Goal: Transaction & Acquisition: Purchase product/service

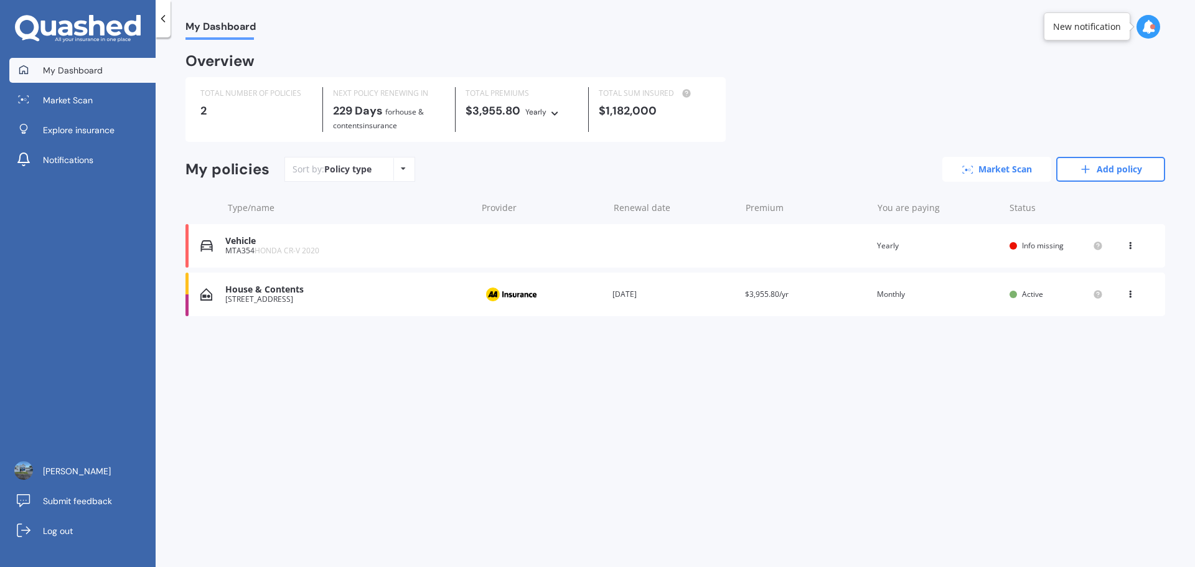
click at [997, 165] on link "Market Scan" at bounding box center [996, 169] width 109 height 25
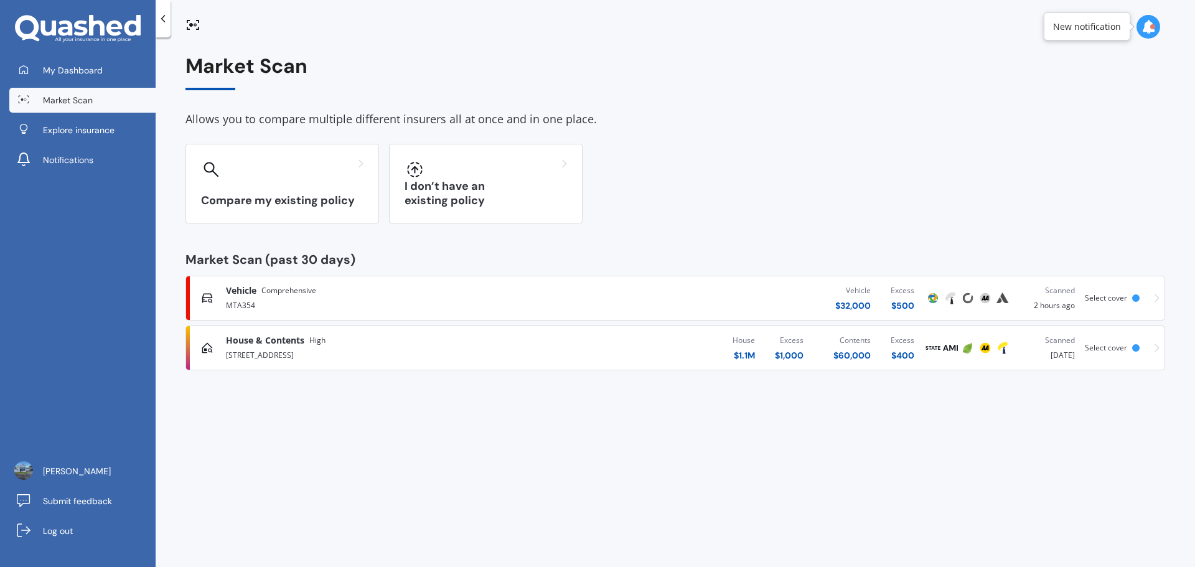
click at [322, 353] on div "[STREET_ADDRESS]" at bounding box center [394, 354] width 337 height 15
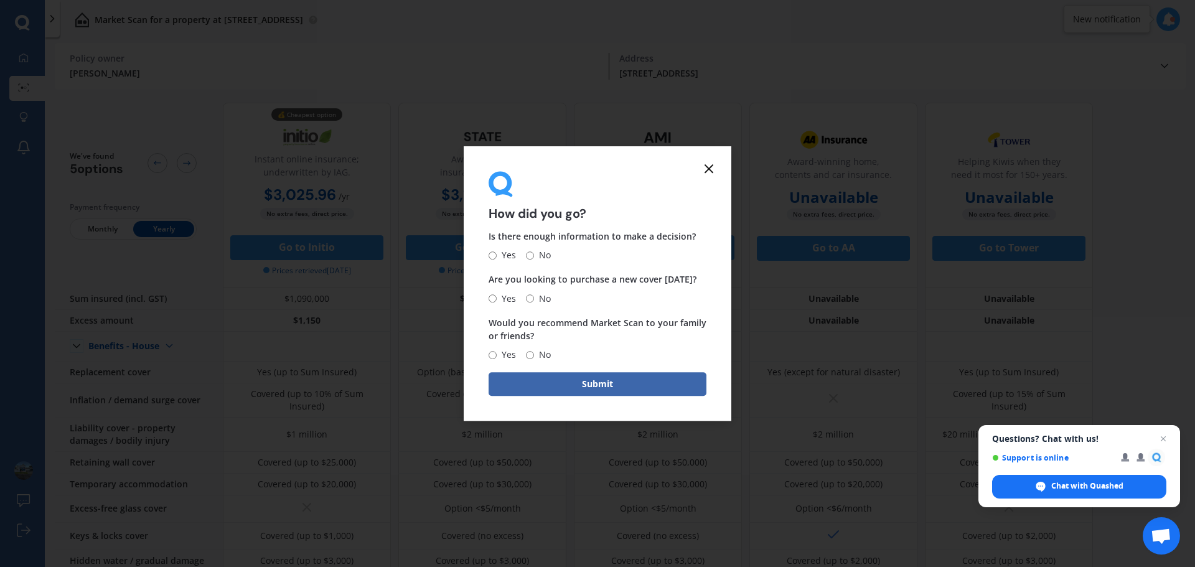
click at [707, 166] on line at bounding box center [708, 168] width 7 height 7
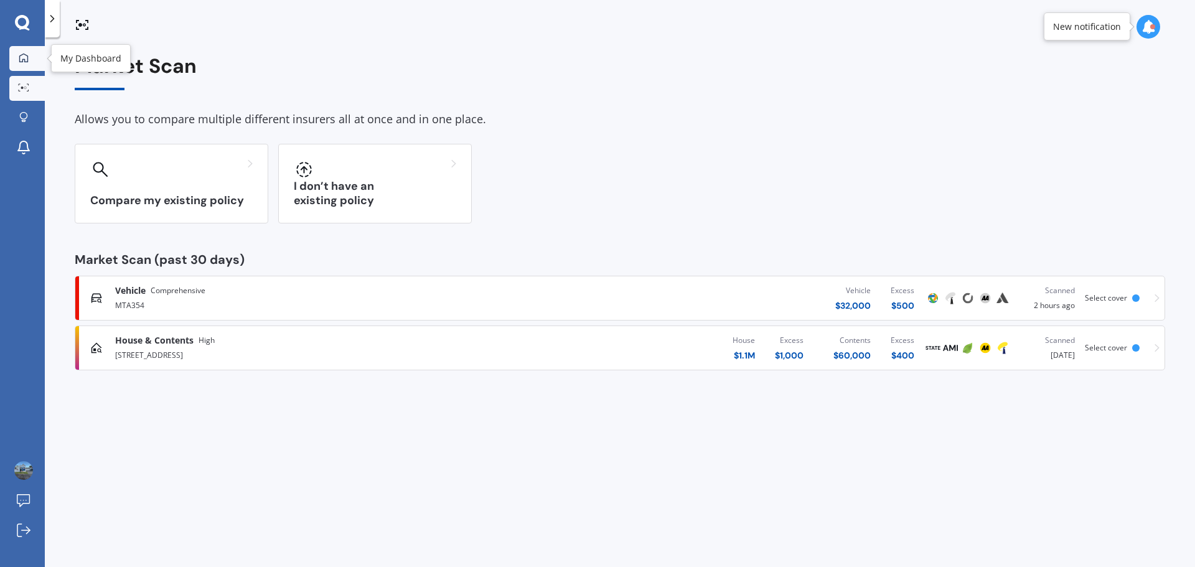
click at [21, 58] on icon at bounding box center [24, 58] width 10 height 10
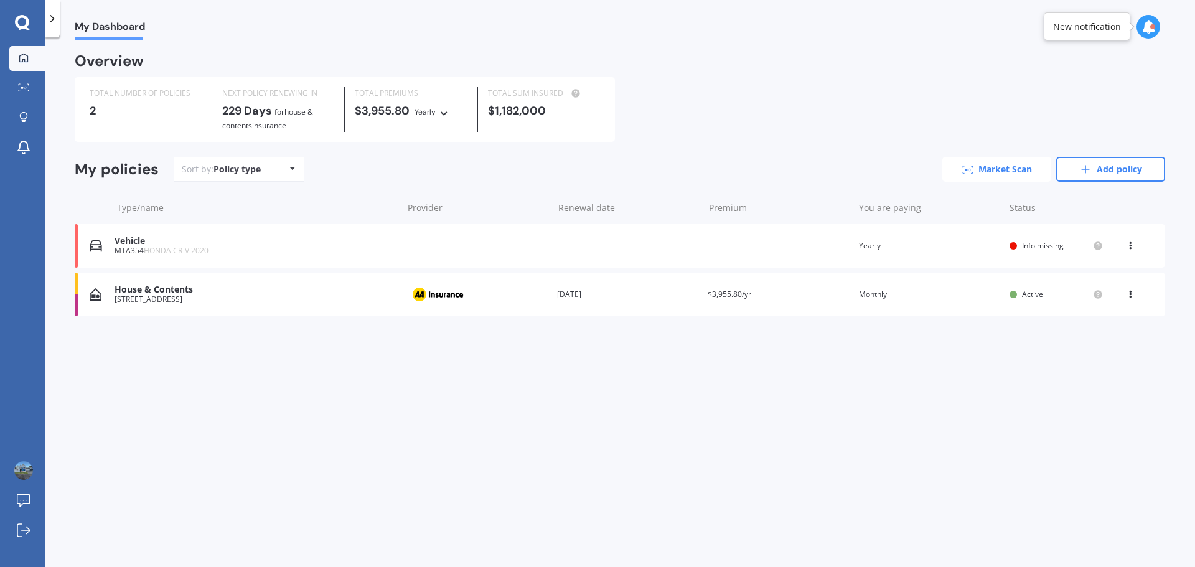
click at [992, 170] on link "Market Scan" at bounding box center [996, 169] width 109 height 25
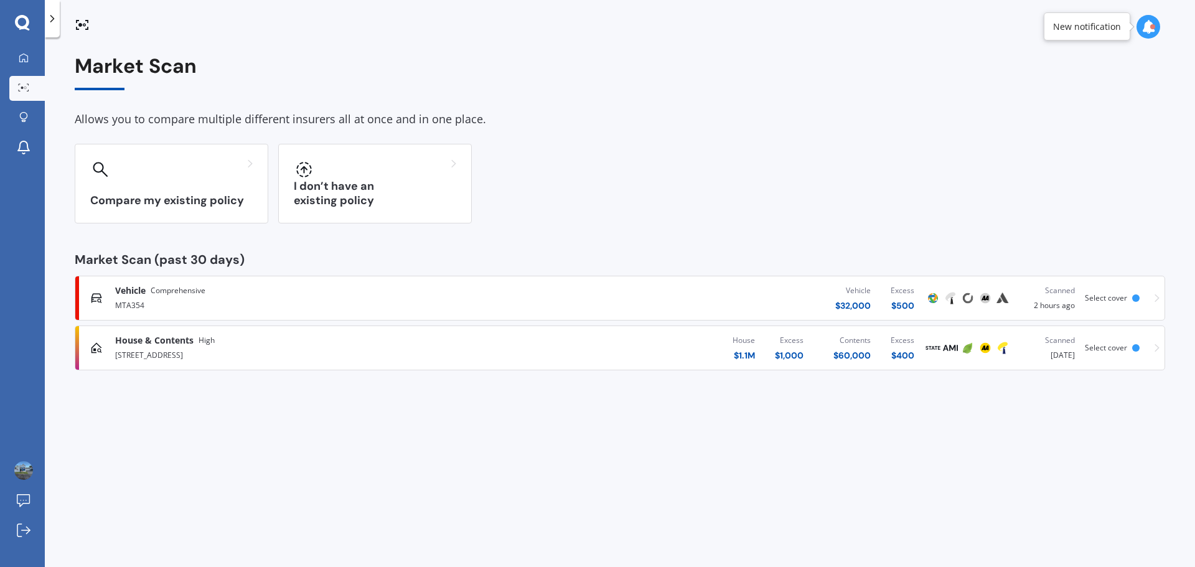
click at [149, 360] on div "[STREET_ADDRESS]" at bounding box center [311, 354] width 392 height 15
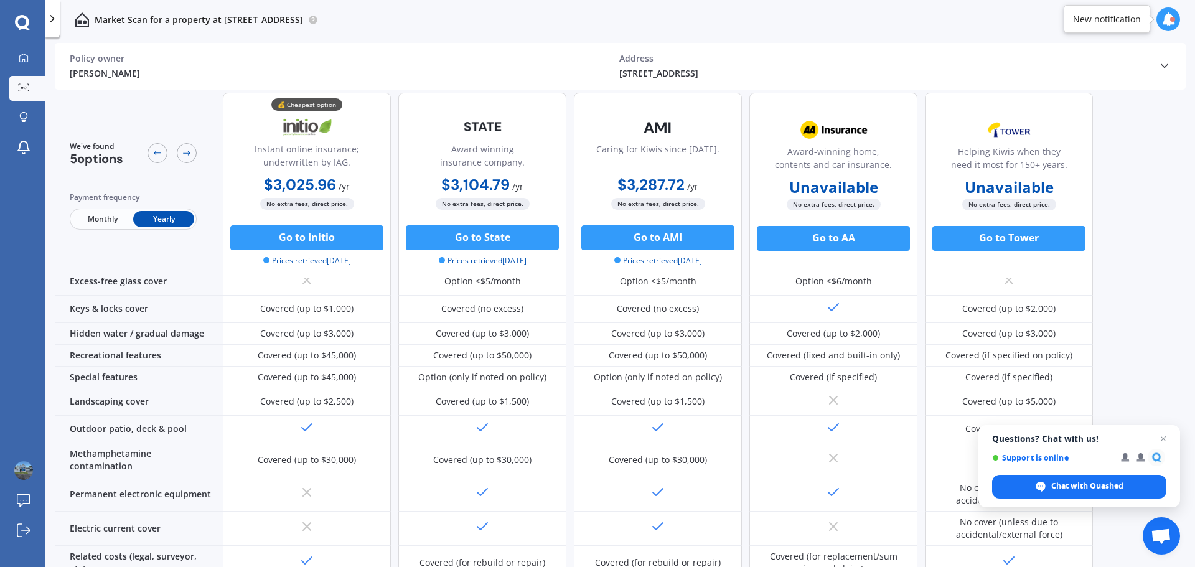
scroll to position [228, 0]
click at [1168, 69] on icon at bounding box center [1164, 66] width 12 height 12
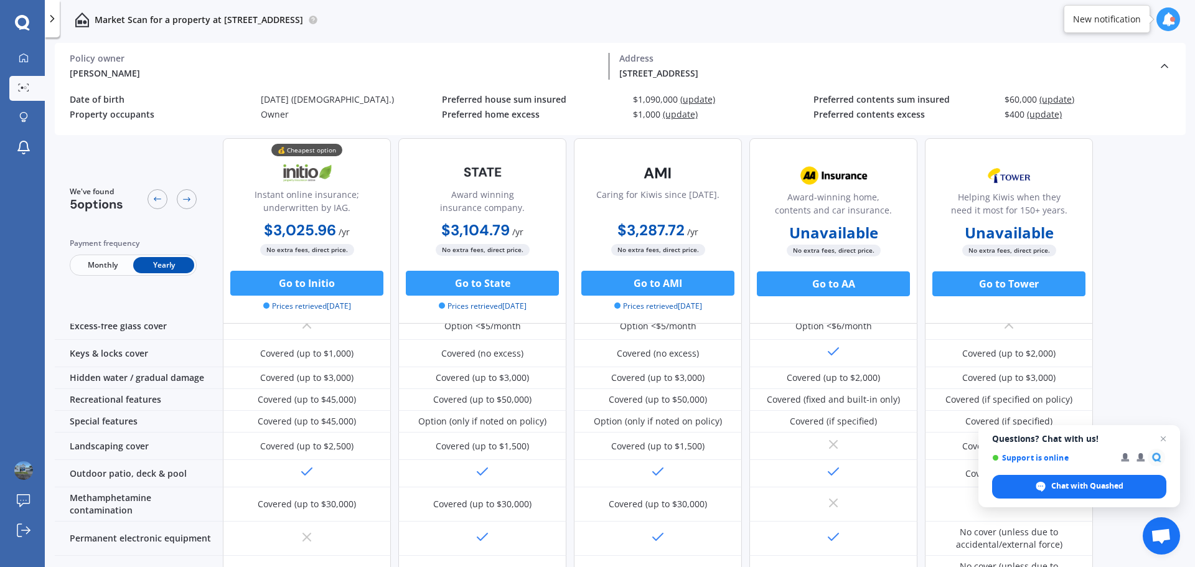
click at [98, 267] on span "Monthly" at bounding box center [102, 265] width 61 height 16
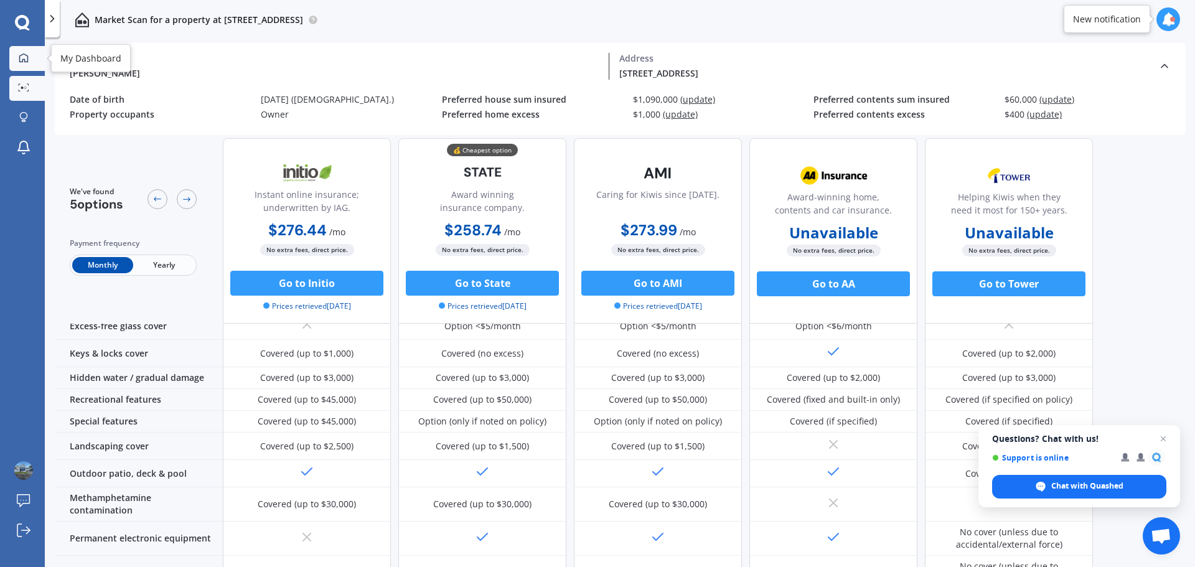
click at [21, 61] on icon at bounding box center [24, 58] width 10 height 10
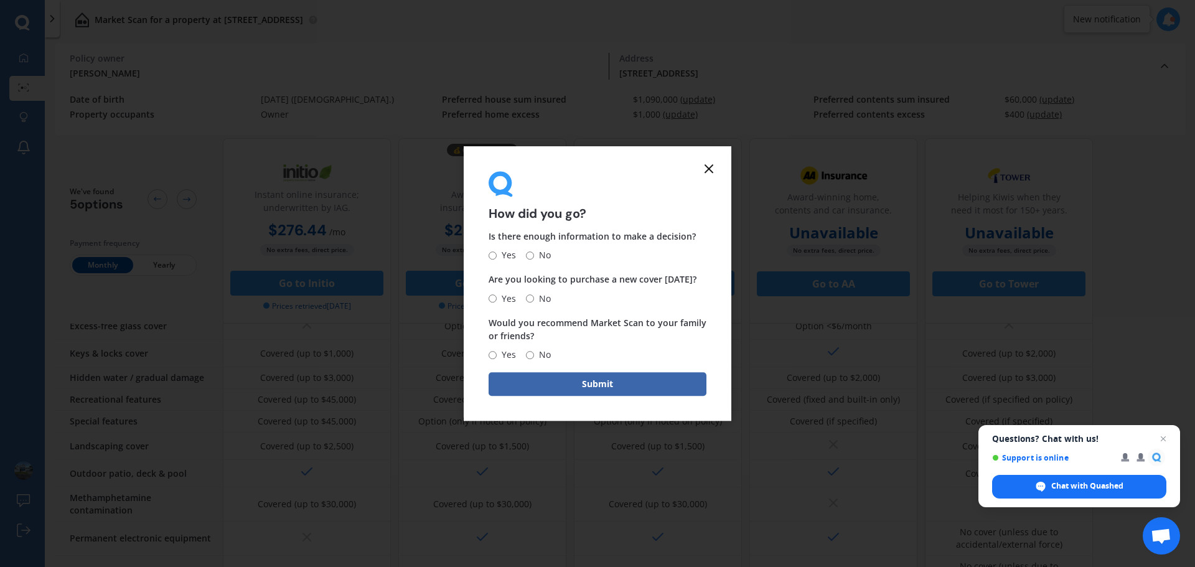
click at [706, 167] on icon at bounding box center [708, 168] width 15 height 15
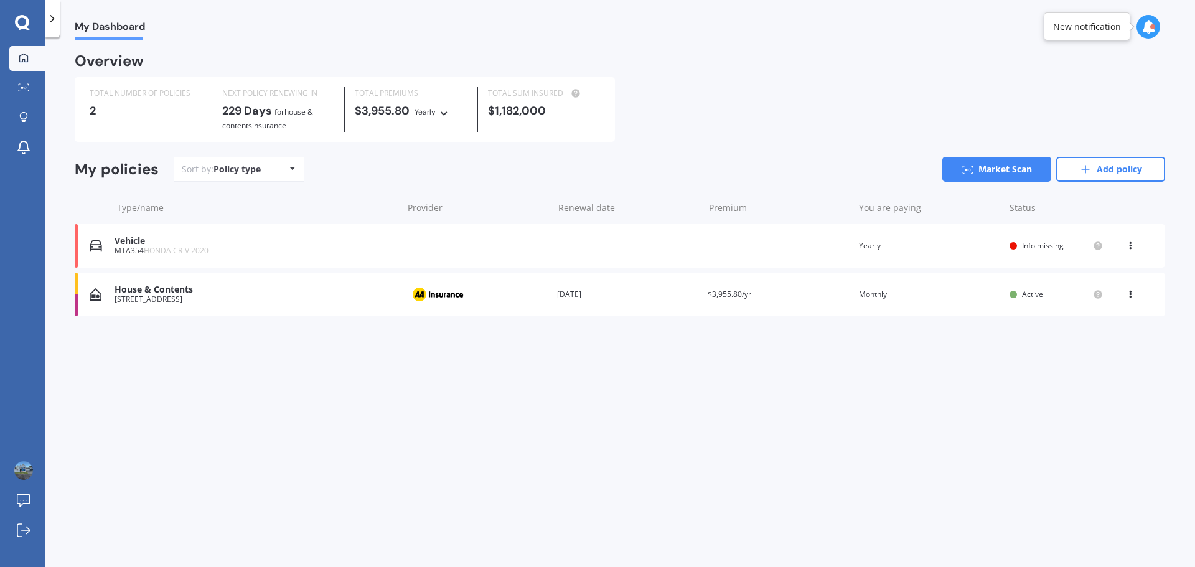
click at [229, 301] on div "[STREET_ADDRESS]" at bounding box center [255, 299] width 282 height 9
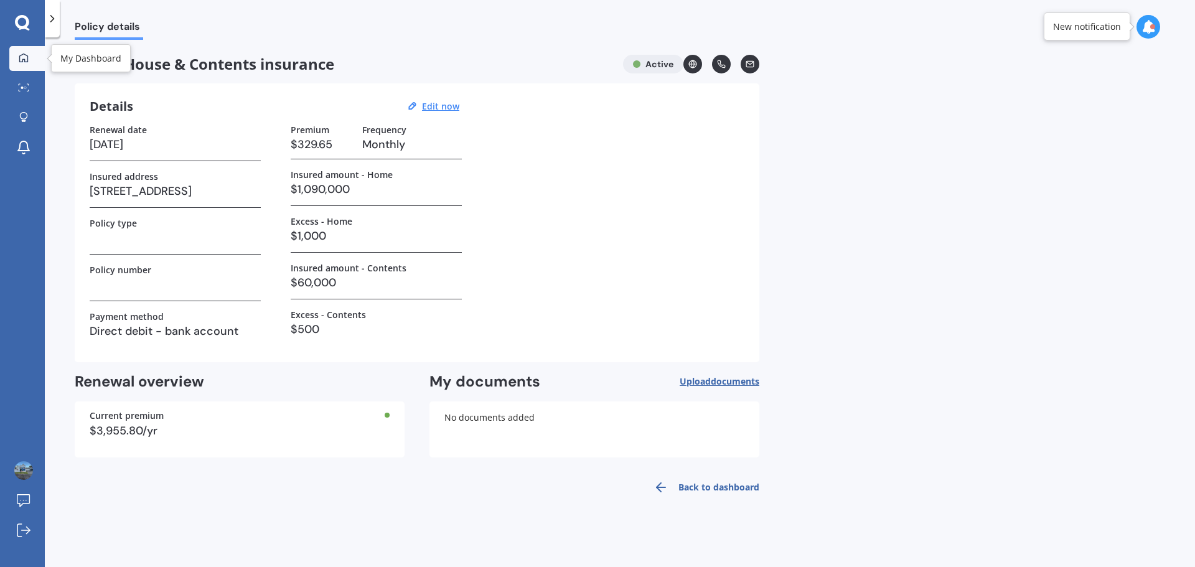
click at [22, 59] on icon at bounding box center [23, 57] width 9 height 9
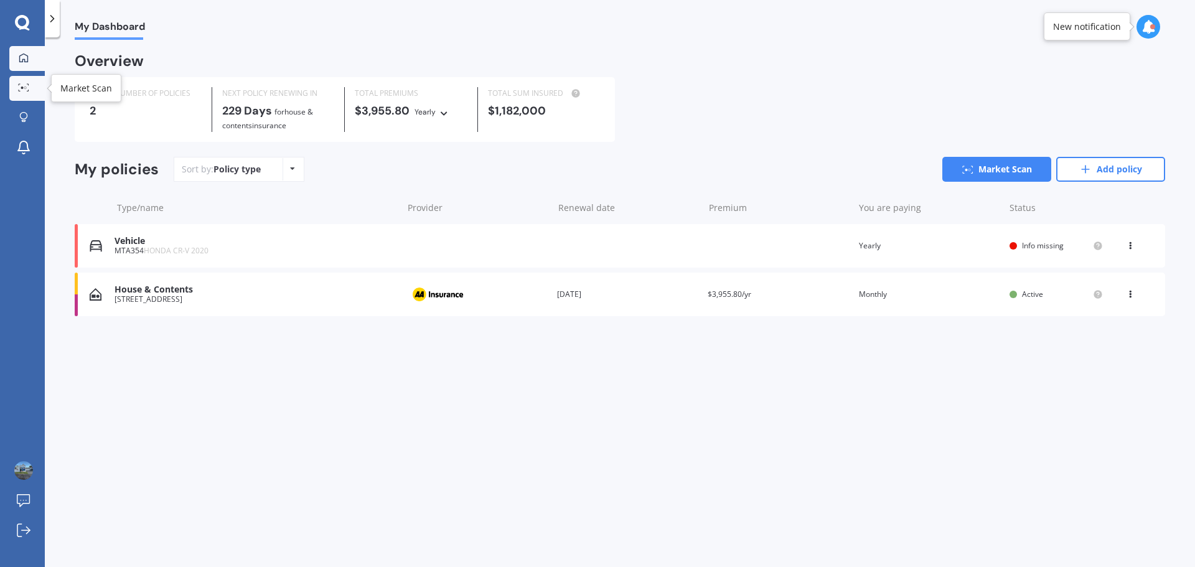
click at [24, 88] on icon at bounding box center [23, 87] width 11 height 8
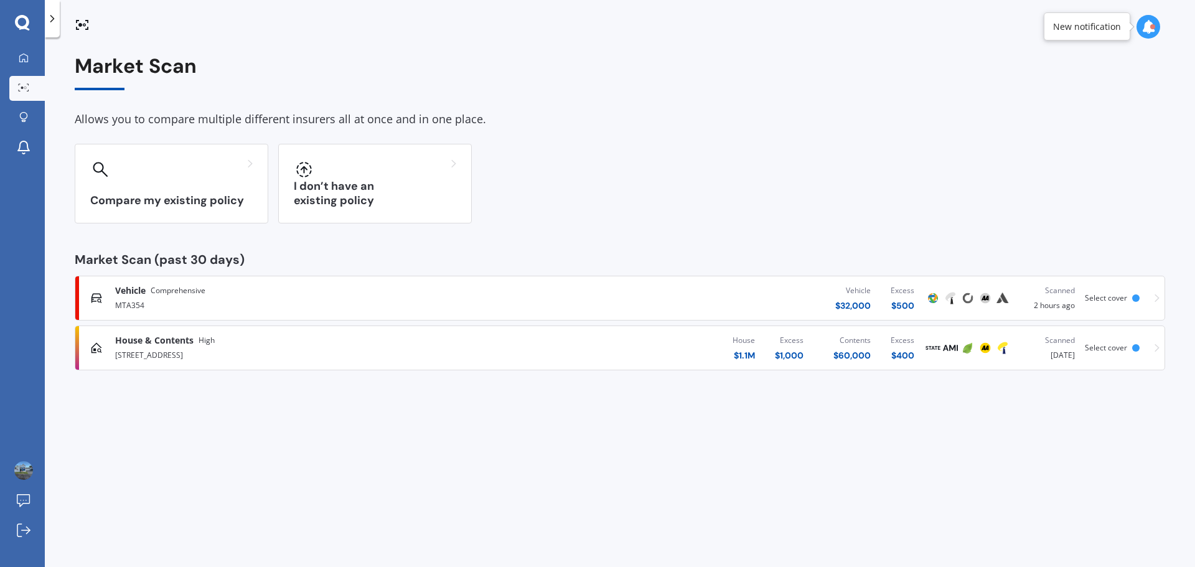
click at [173, 356] on div "[STREET_ADDRESS]" at bounding box center [311, 354] width 392 height 15
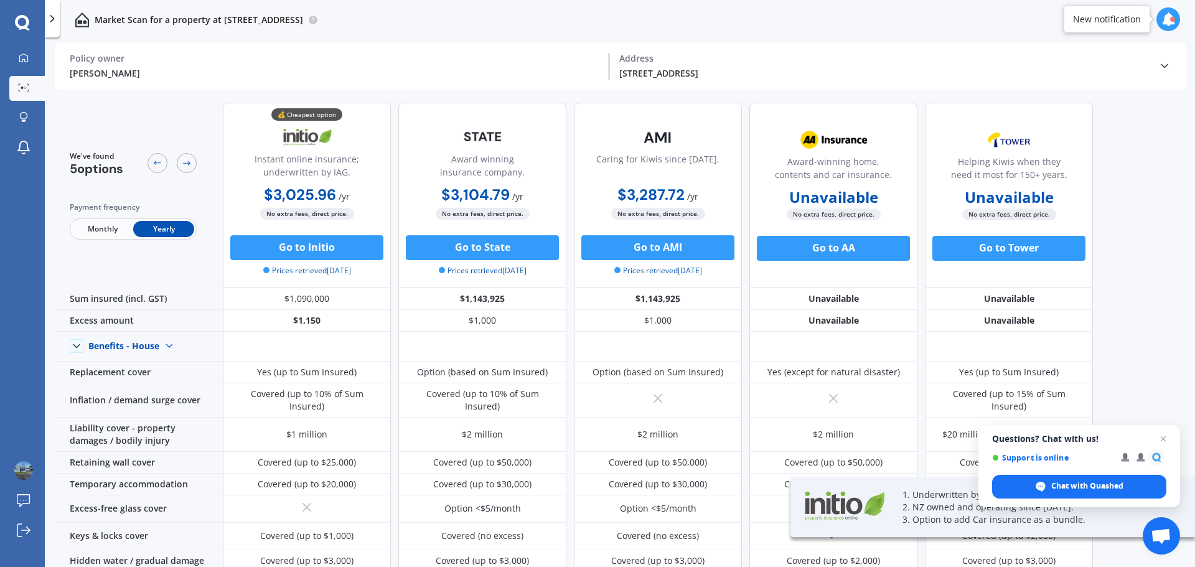
click at [105, 224] on span "Monthly" at bounding box center [102, 229] width 61 height 16
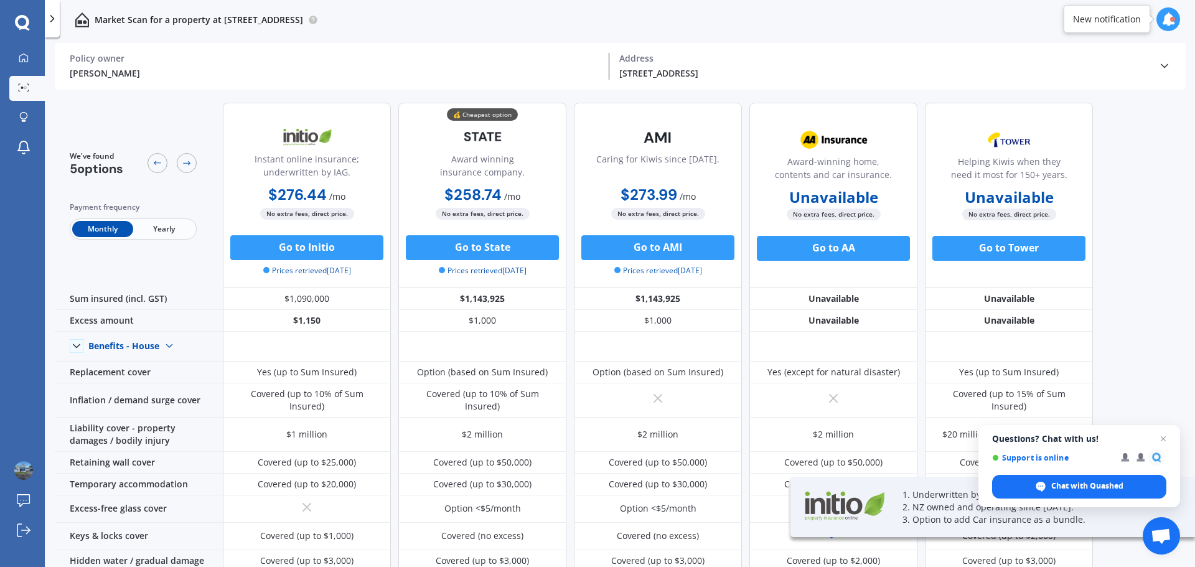
click at [170, 229] on span "Yearly" at bounding box center [163, 229] width 61 height 16
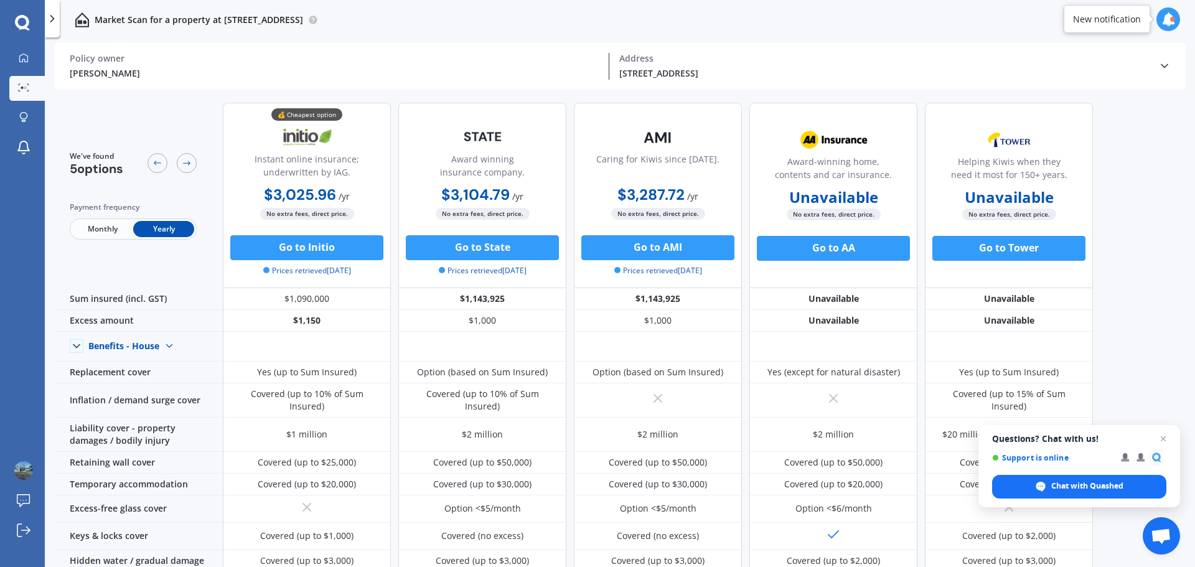
click at [111, 232] on span "Monthly" at bounding box center [102, 229] width 61 height 16
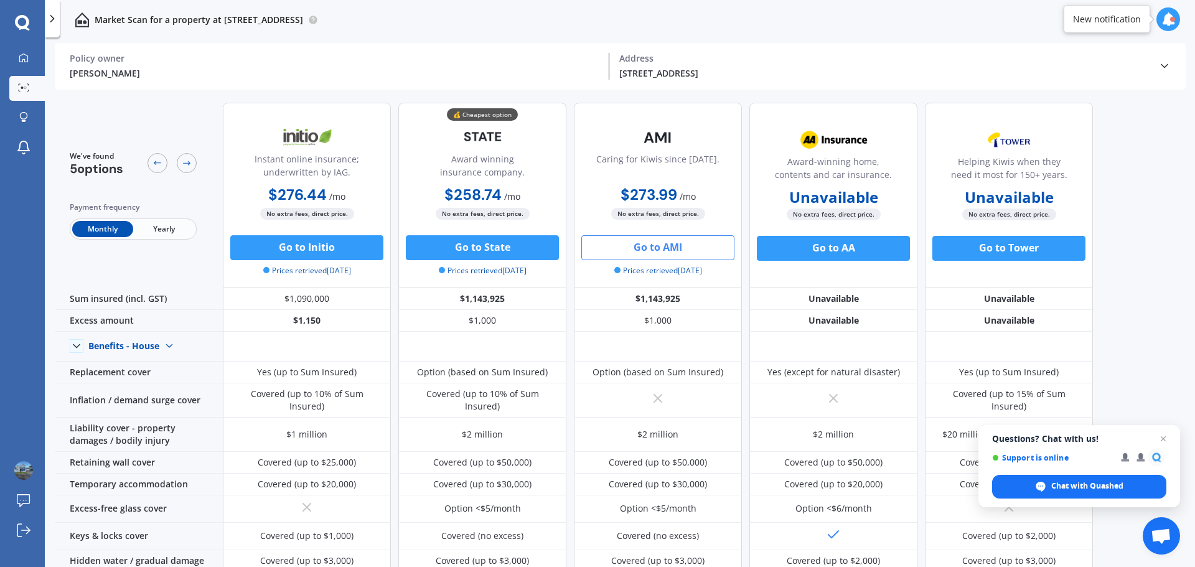
click at [640, 246] on button "Go to AMI" at bounding box center [657, 247] width 153 height 25
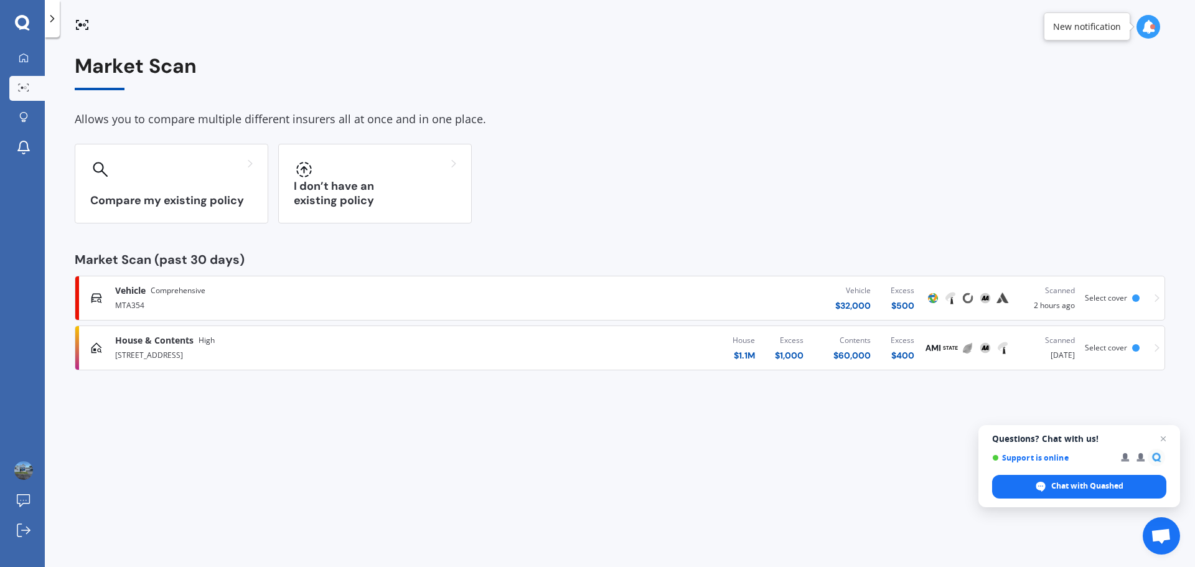
click at [146, 337] on span "House & Contents" at bounding box center [154, 340] width 78 height 12
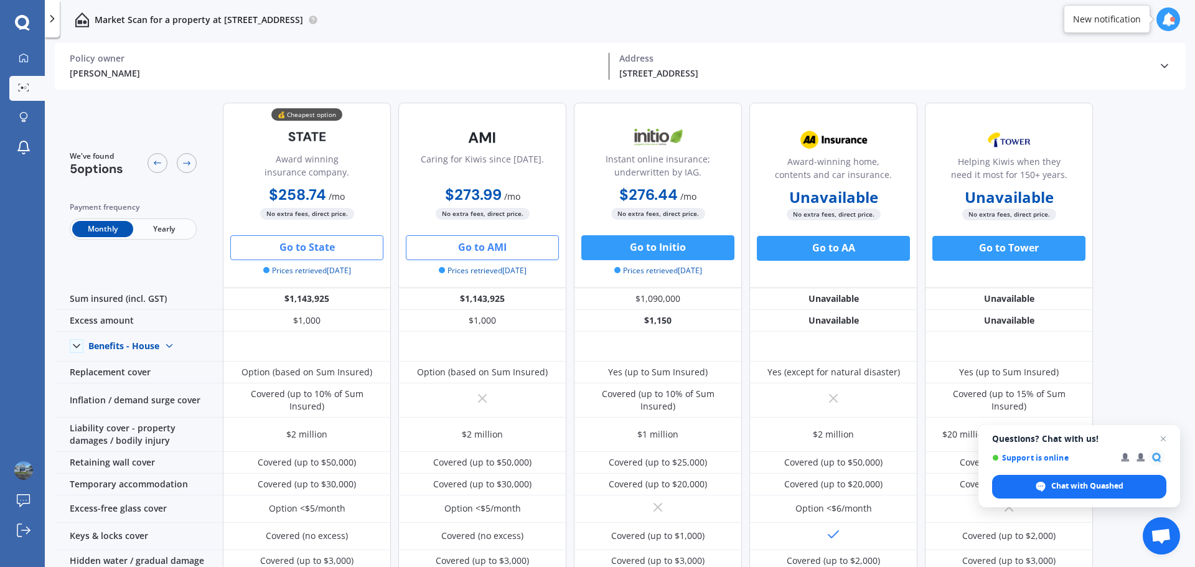
click at [321, 251] on button "Go to State" at bounding box center [306, 247] width 153 height 25
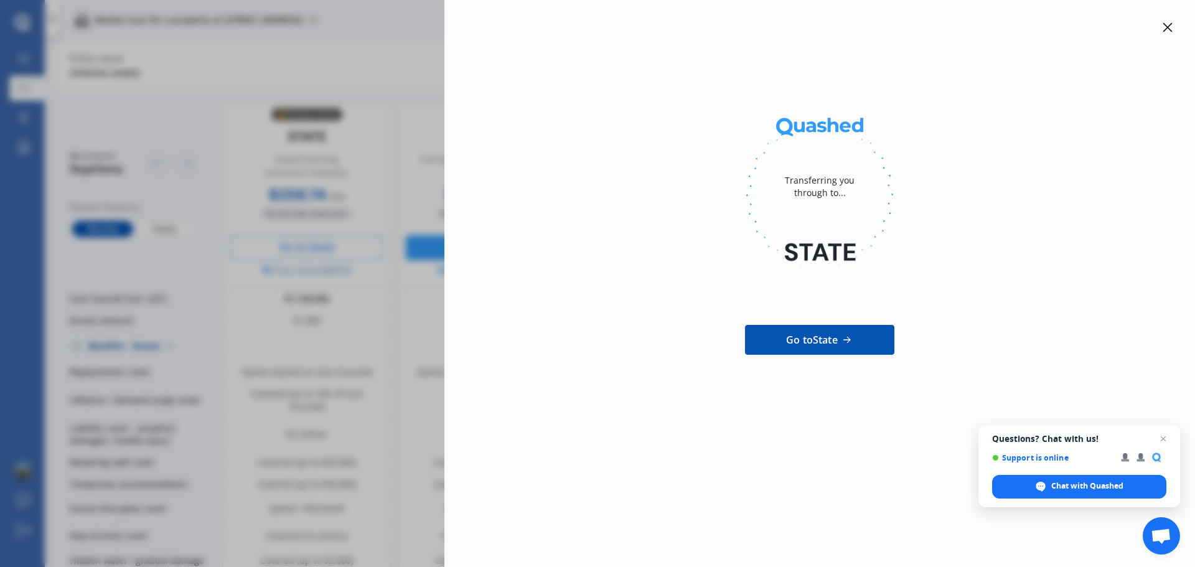
click at [1167, 32] on div at bounding box center [1167, 27] width 15 height 15
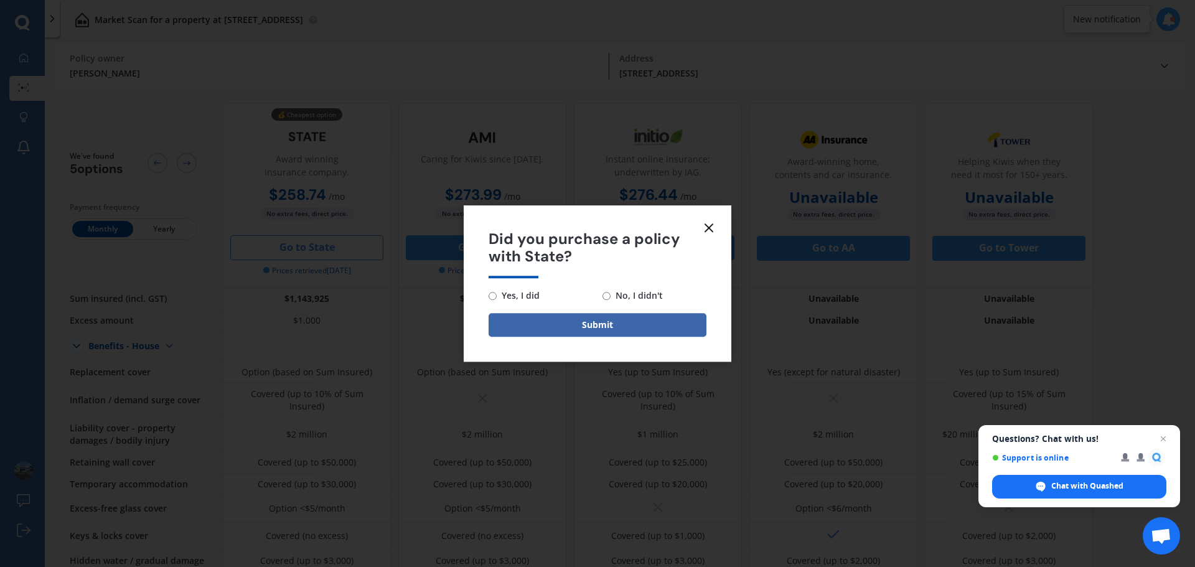
click at [707, 227] on line at bounding box center [708, 227] width 7 height 7
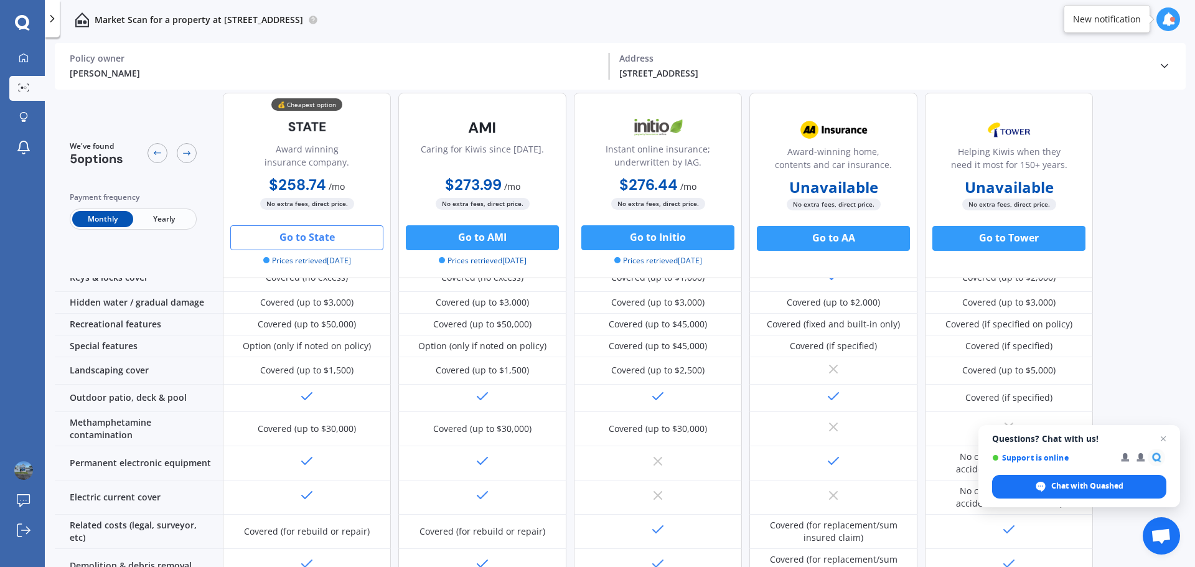
scroll to position [470, 0]
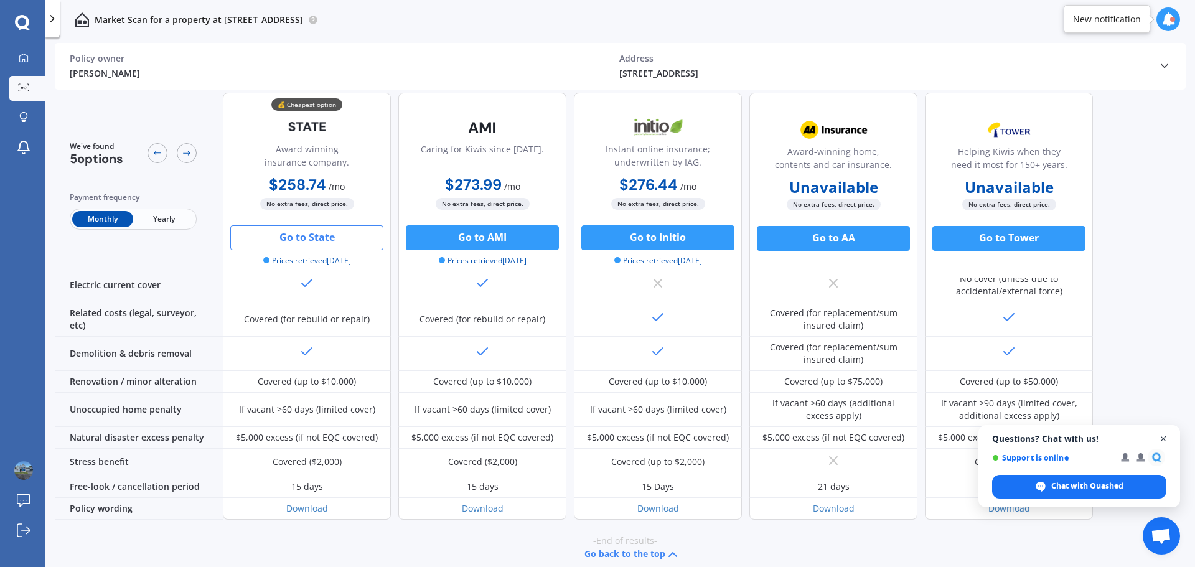
click at [1163, 436] on span "Close chat" at bounding box center [1164, 439] width 16 height 16
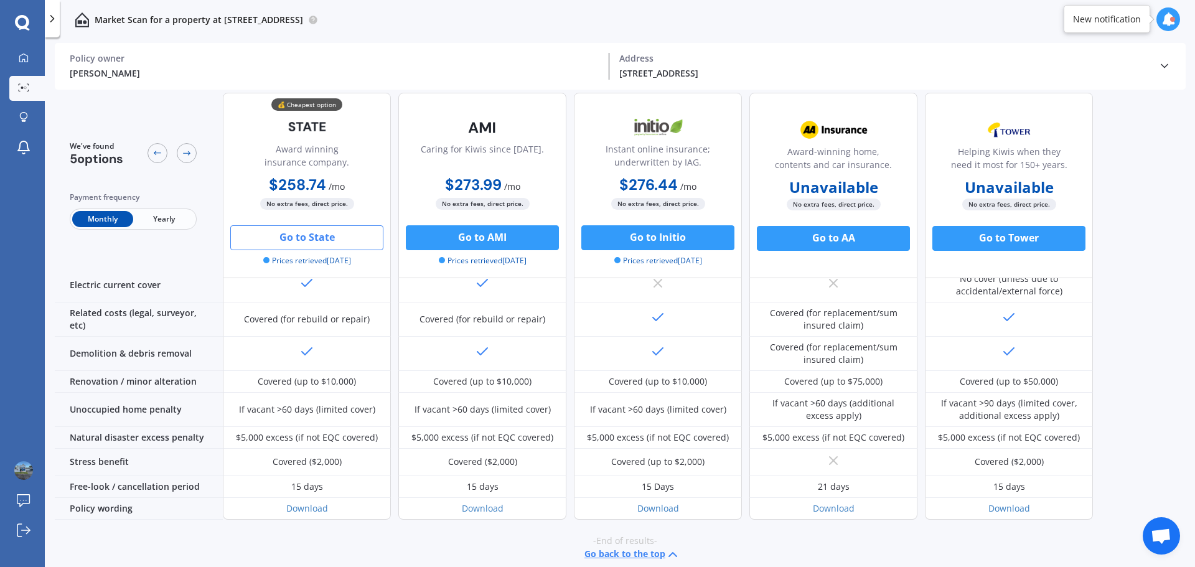
click at [168, 215] on span "Yearly" at bounding box center [163, 219] width 61 height 16
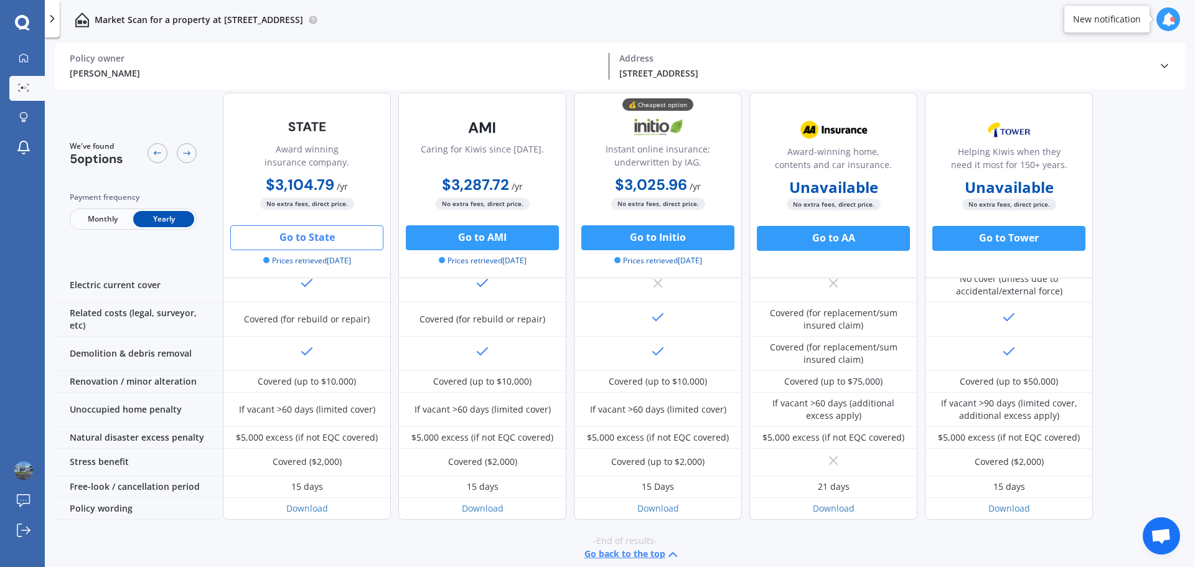
click at [95, 219] on span "Monthly" at bounding box center [102, 219] width 61 height 16
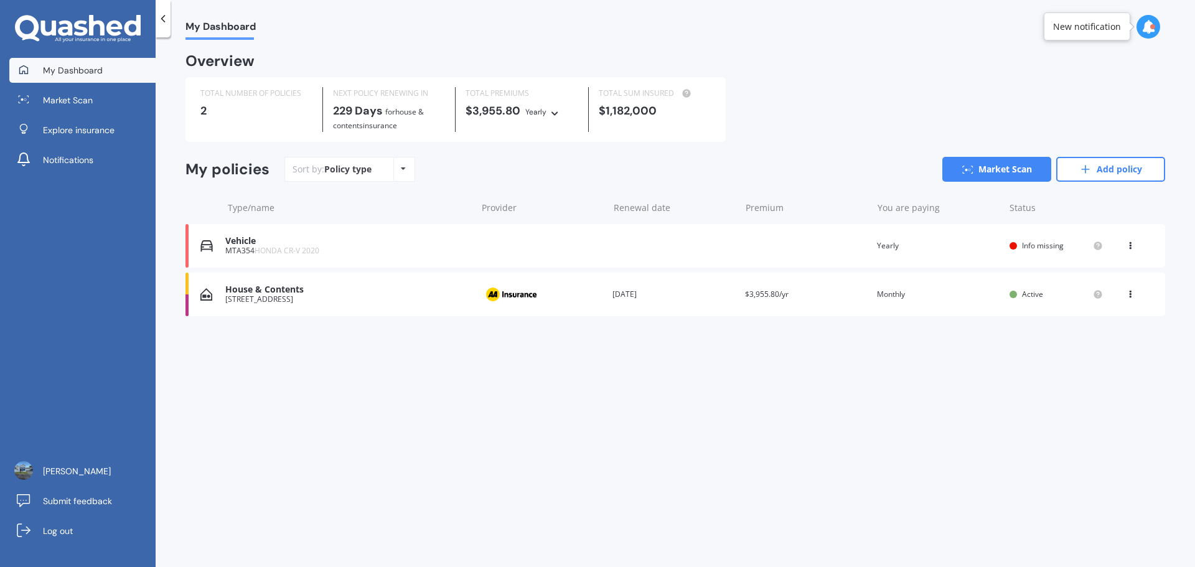
click at [55, 101] on span "Market Scan" at bounding box center [68, 100] width 50 height 12
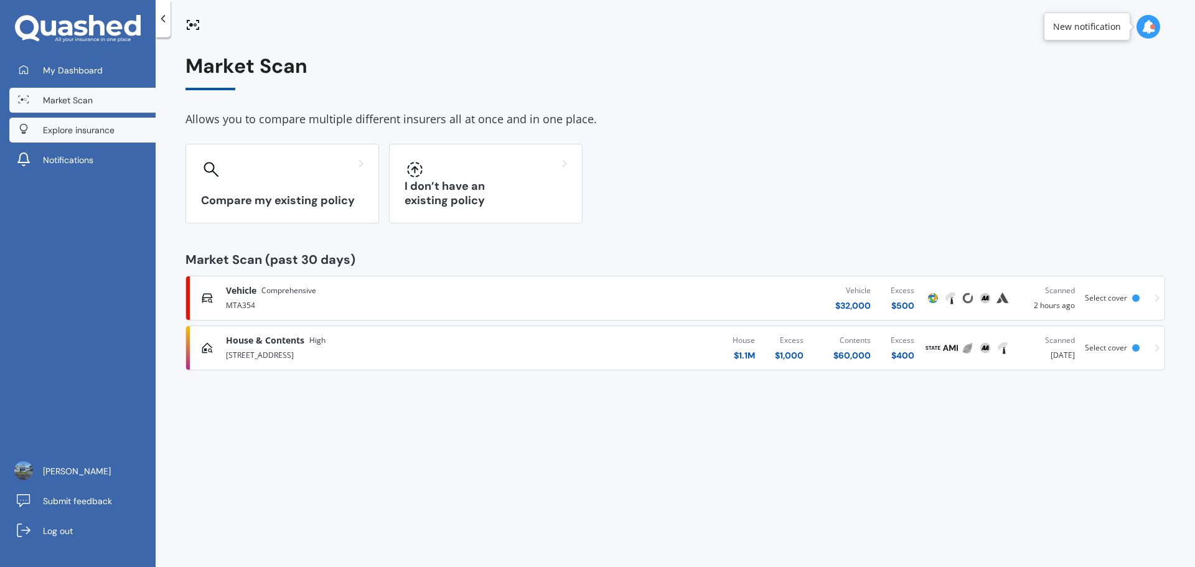
click at [52, 134] on span "Explore insurance" at bounding box center [79, 130] width 72 height 12
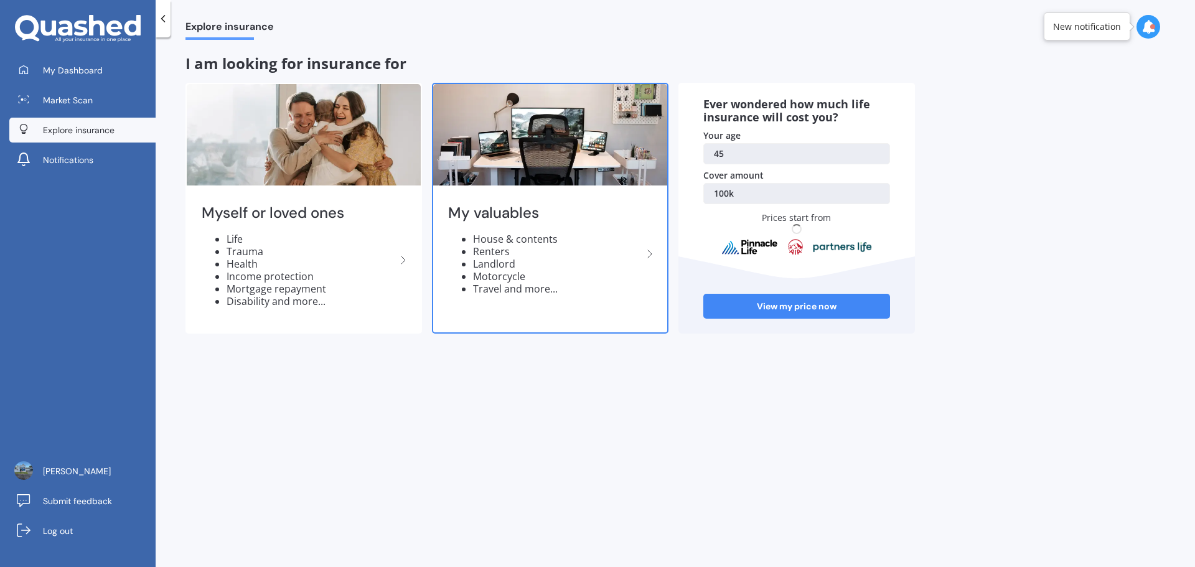
click at [533, 236] on li "House & contents" at bounding box center [557, 239] width 169 height 12
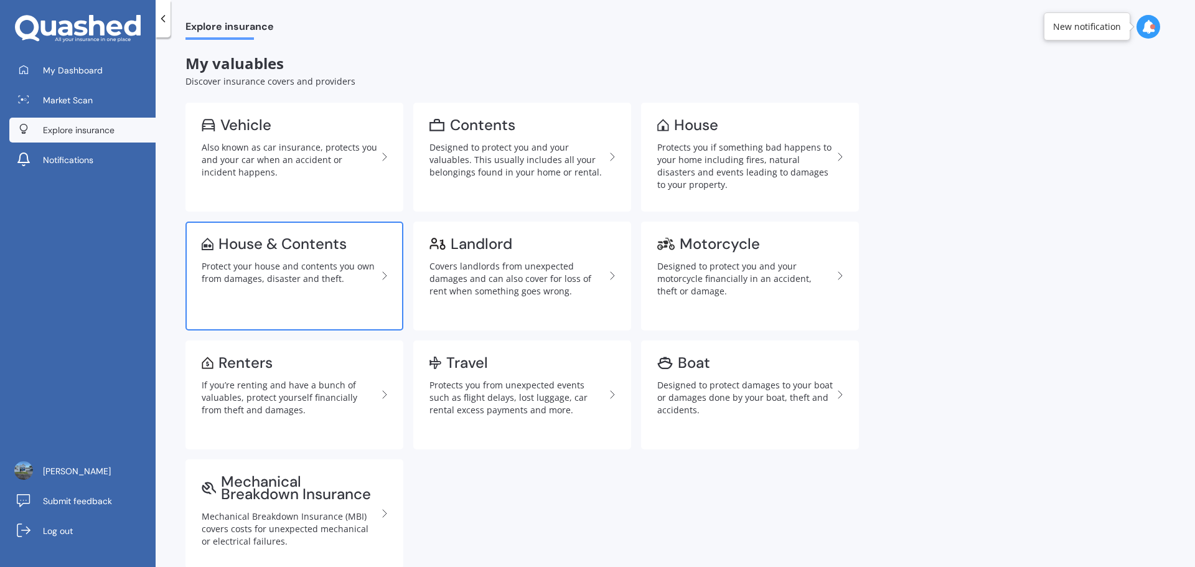
click at [301, 262] on div "Protect your house and contents you own from damages, disaster and theft." at bounding box center [289, 272] width 175 height 25
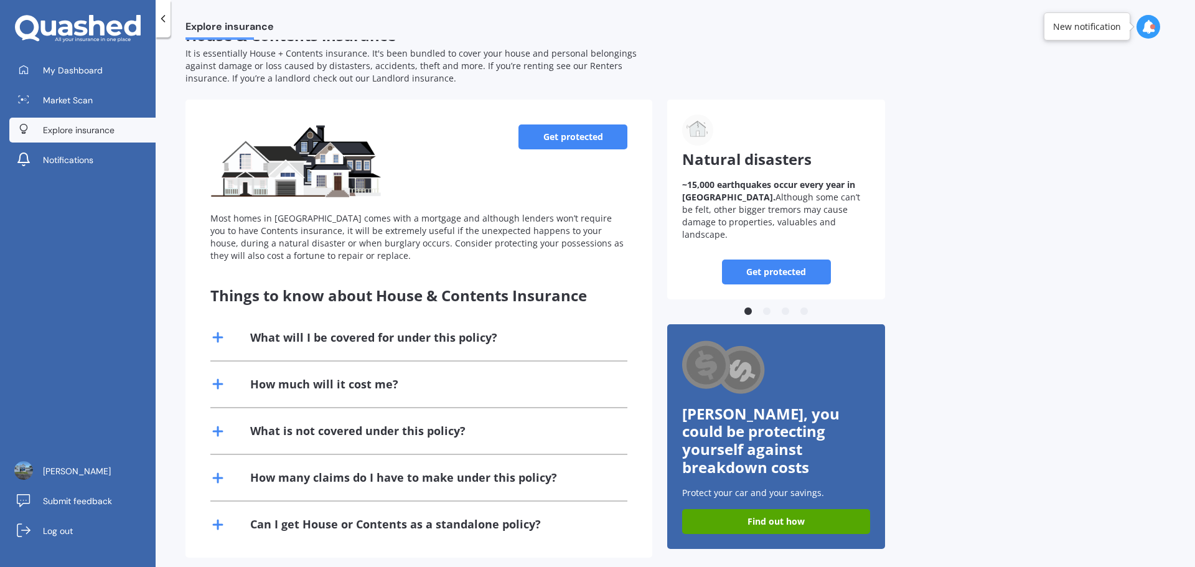
scroll to position [41, 0]
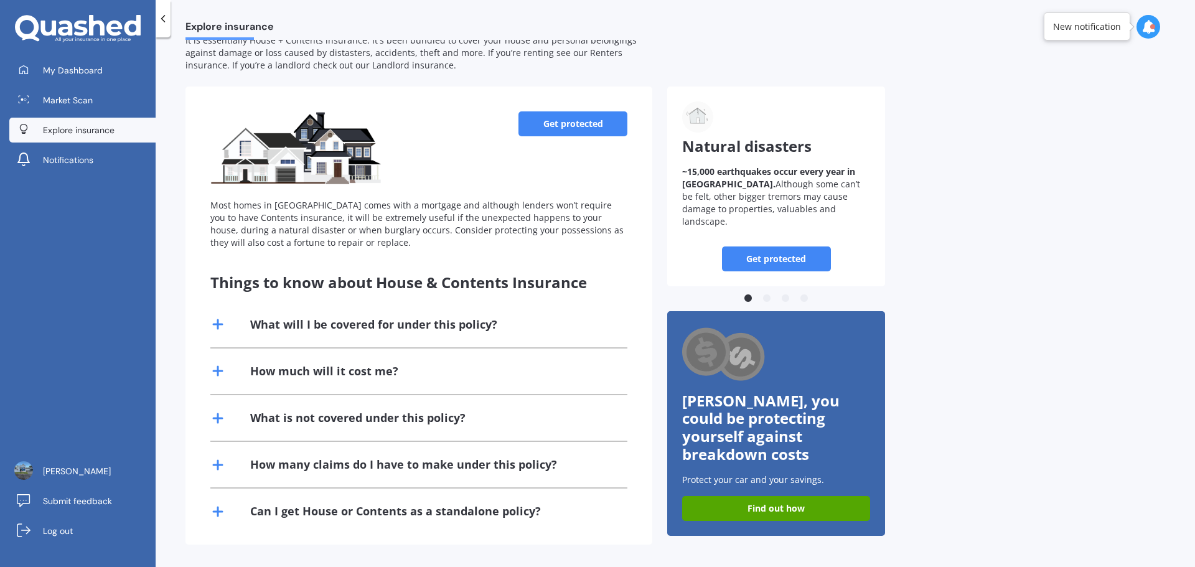
click at [561, 131] on link "Get protected" at bounding box center [572, 123] width 109 height 25
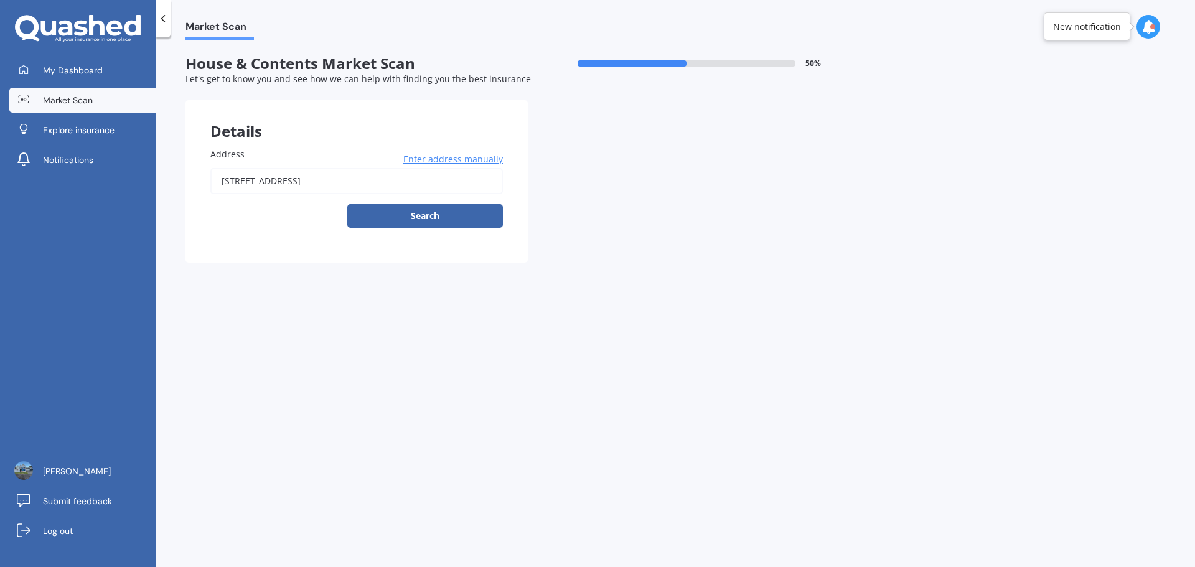
drag, startPoint x: 452, startPoint y: 178, endPoint x: 169, endPoint y: 190, distance: 283.4
click at [169, 190] on div "Market Scan House & Contents Market Scan 50 % Let's get to know you and see how…" at bounding box center [675, 305] width 1039 height 530
type input "[STREET_ADDRESS]"
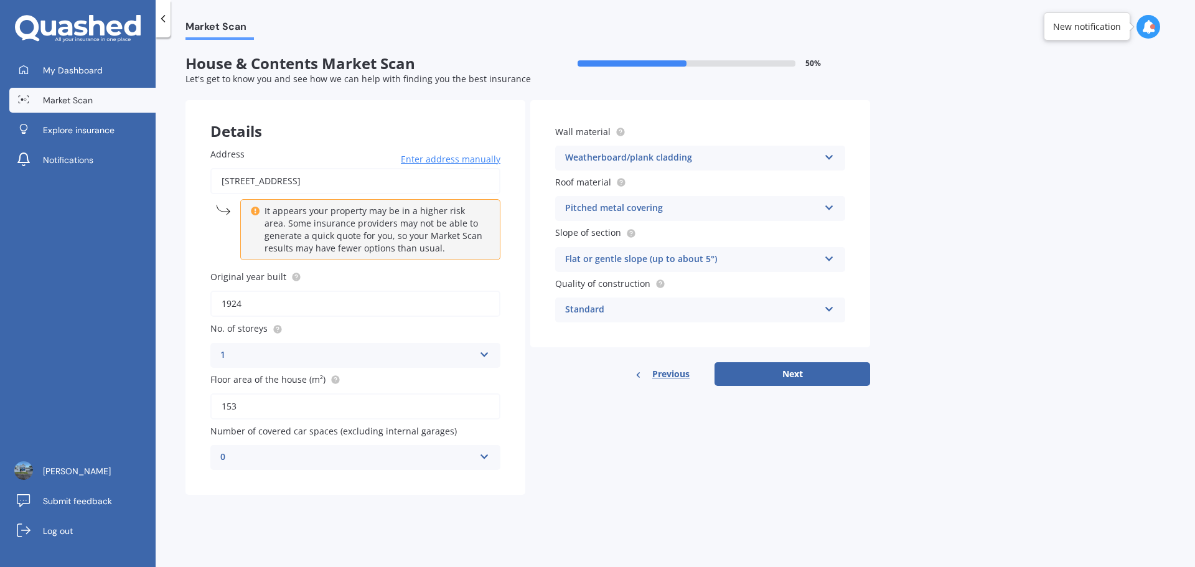
click at [263, 298] on input "1924" at bounding box center [355, 304] width 290 height 26
type input "1923"
click at [757, 380] on button "Next" at bounding box center [792, 374] width 156 height 24
select select "09"
select select "01"
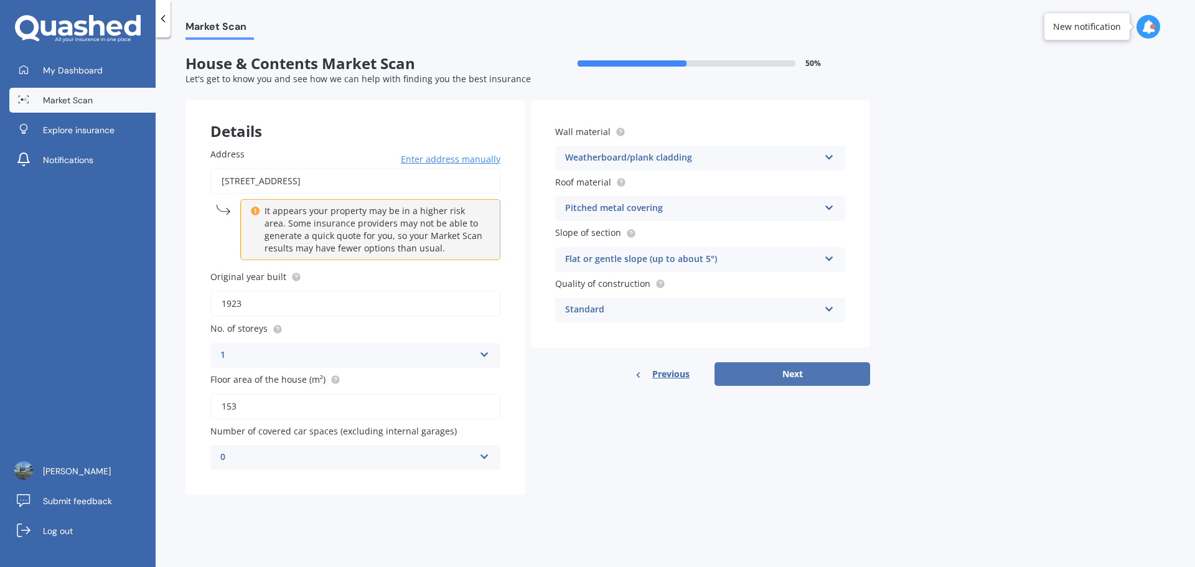
select select "1980"
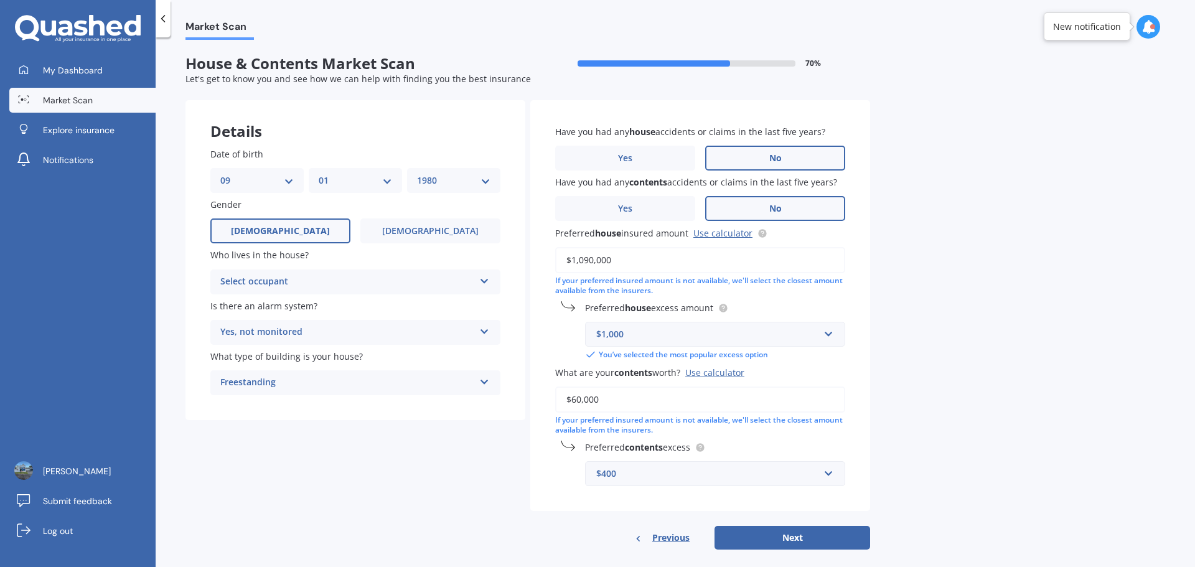
click at [484, 334] on icon at bounding box center [484, 329] width 11 height 9
click at [242, 361] on span "Yes, monitored" at bounding box center [253, 356] width 65 height 12
click at [795, 542] on button "Next" at bounding box center [792, 538] width 156 height 24
drag, startPoint x: 488, startPoint y: 274, endPoint x: 474, endPoint y: 280, distance: 15.6
click at [488, 276] on div "Select occupant Owner Owner + Boarder" at bounding box center [355, 281] width 290 height 25
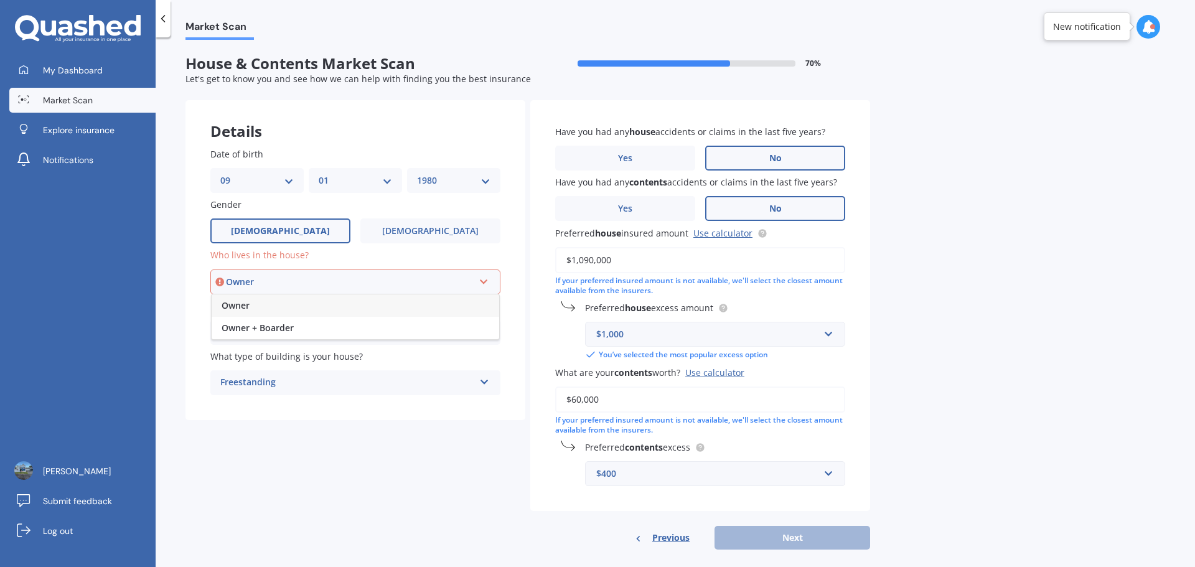
click at [238, 309] on span "Owner" at bounding box center [236, 305] width 28 height 12
click at [789, 544] on button "Next" at bounding box center [792, 538] width 156 height 24
select select "09"
select select "01"
select select "1980"
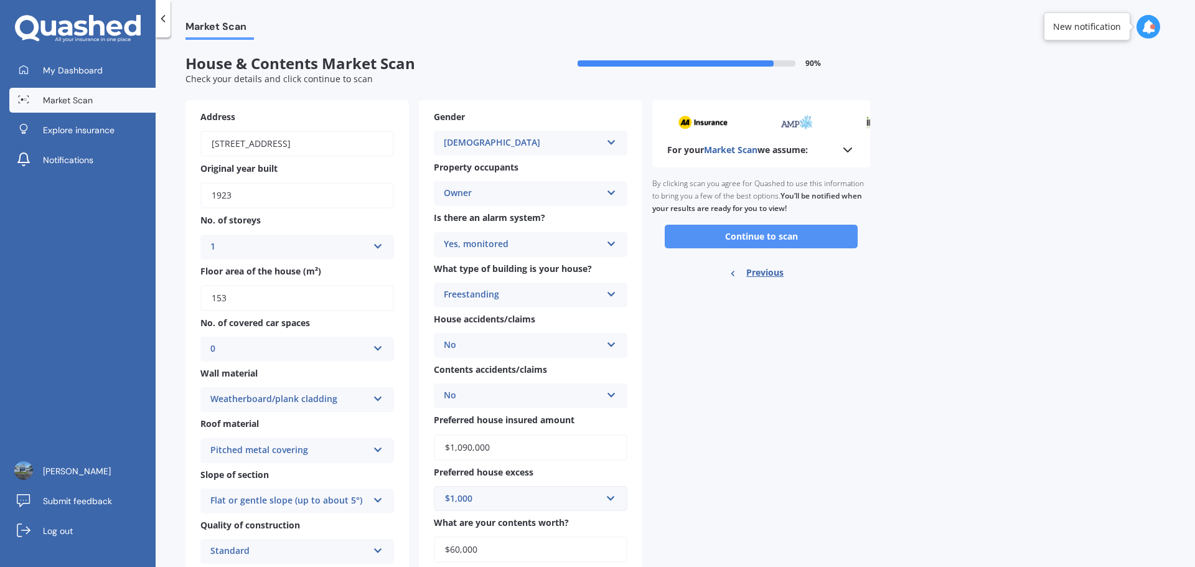
click at [724, 239] on button "Continue to scan" at bounding box center [761, 237] width 193 height 24
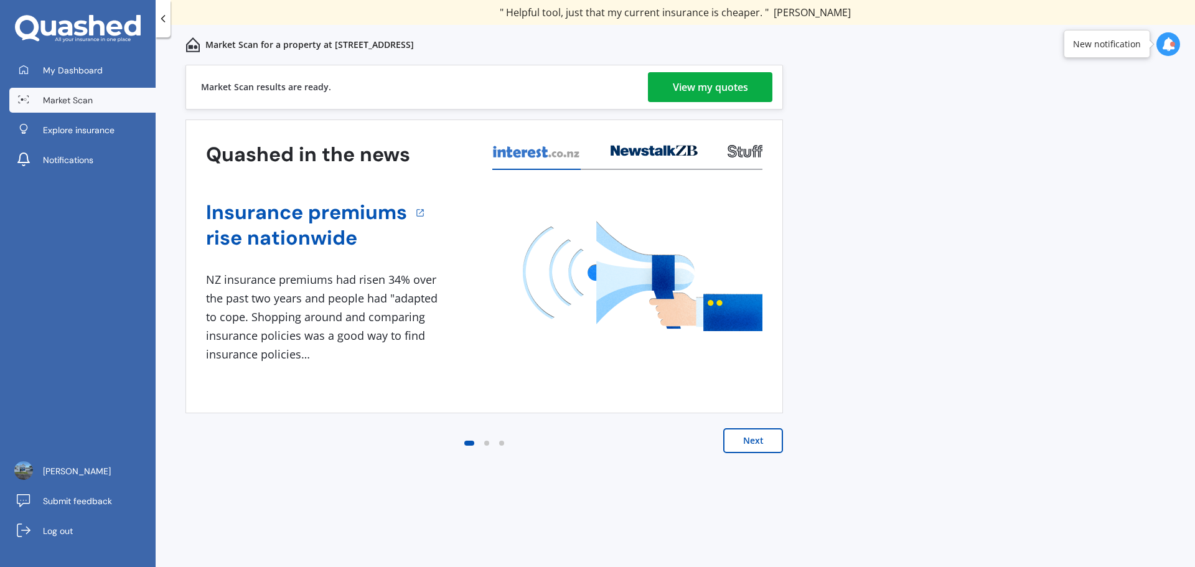
click at [710, 88] on div "View my quotes" at bounding box center [710, 87] width 75 height 30
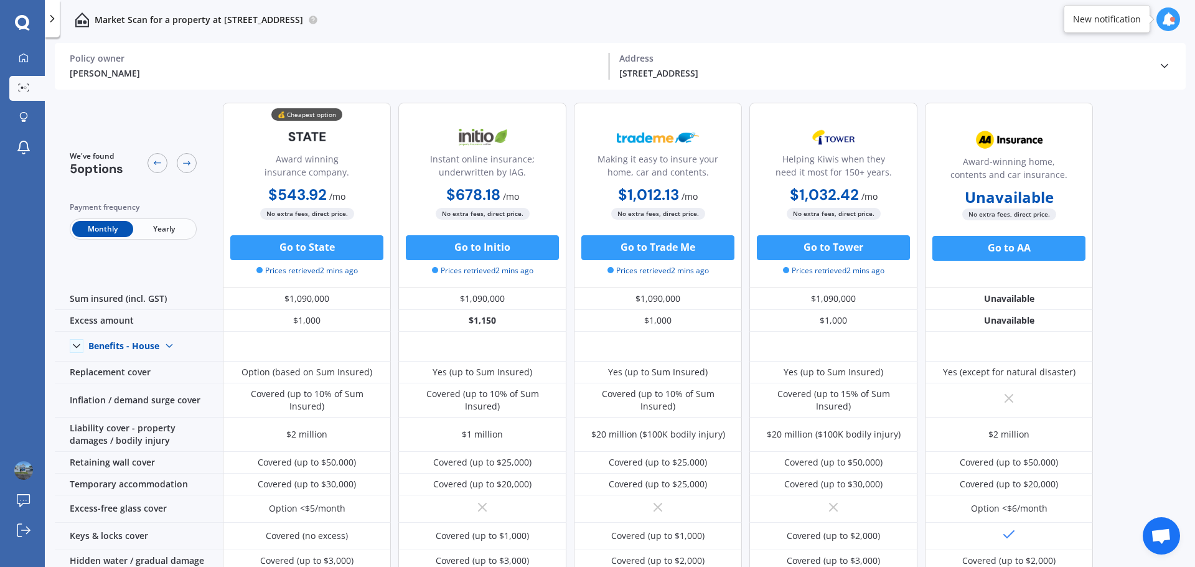
click at [173, 230] on span "Yearly" at bounding box center [163, 229] width 61 height 16
click at [100, 232] on span "Monthly" at bounding box center [102, 229] width 61 height 16
click at [21, 58] on icon at bounding box center [24, 58] width 10 height 10
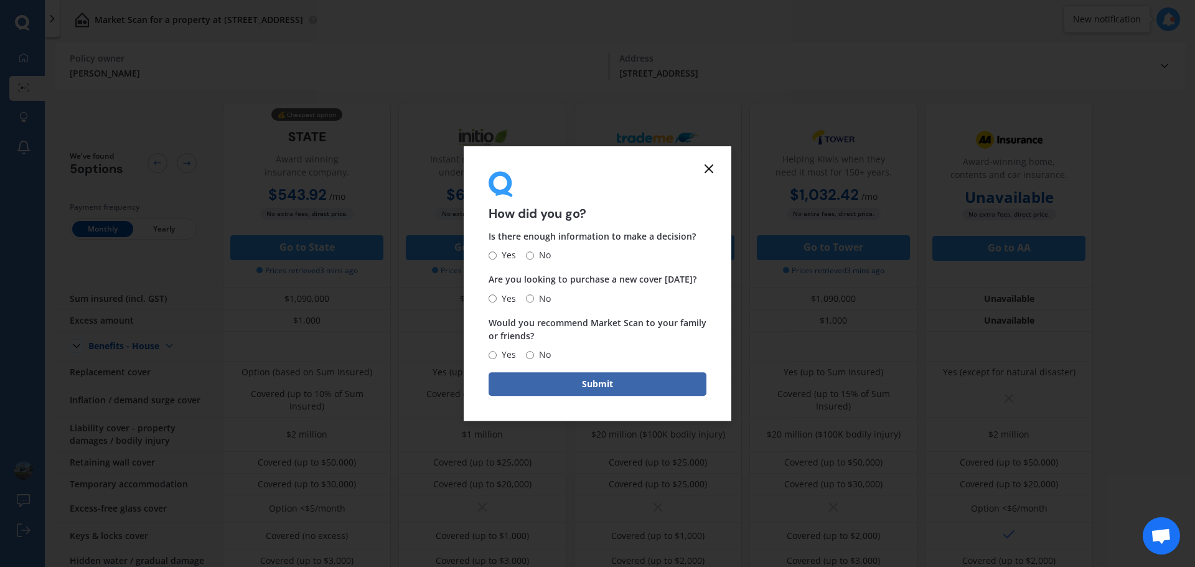
click at [713, 170] on icon at bounding box center [708, 168] width 15 height 15
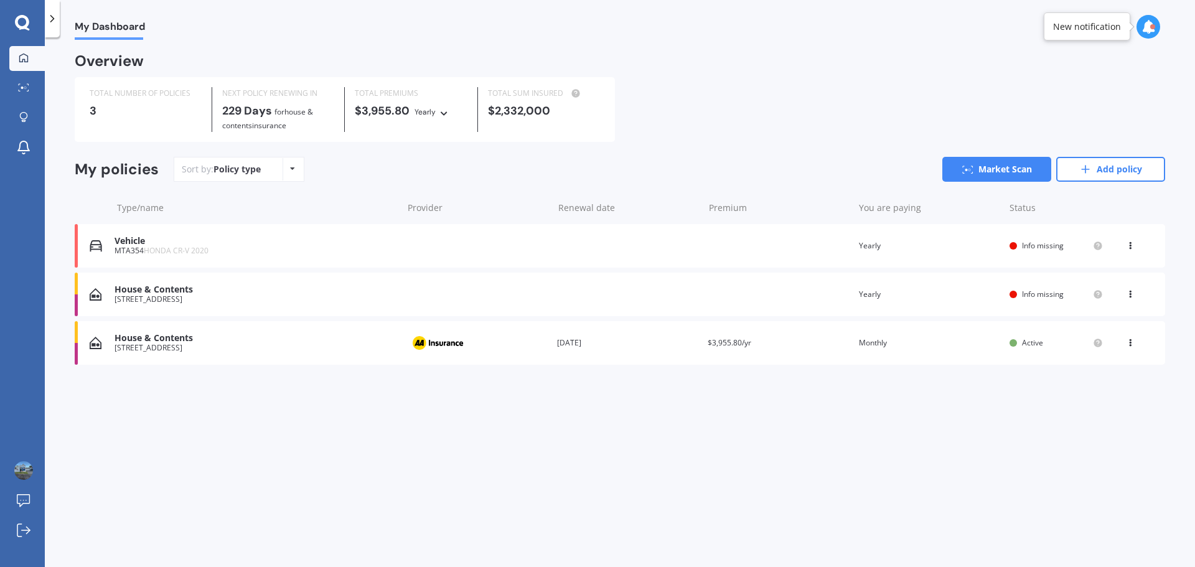
click at [144, 339] on div "House & Contents" at bounding box center [255, 338] width 282 height 11
click at [150, 302] on div "[STREET_ADDRESS]" at bounding box center [255, 299] width 282 height 9
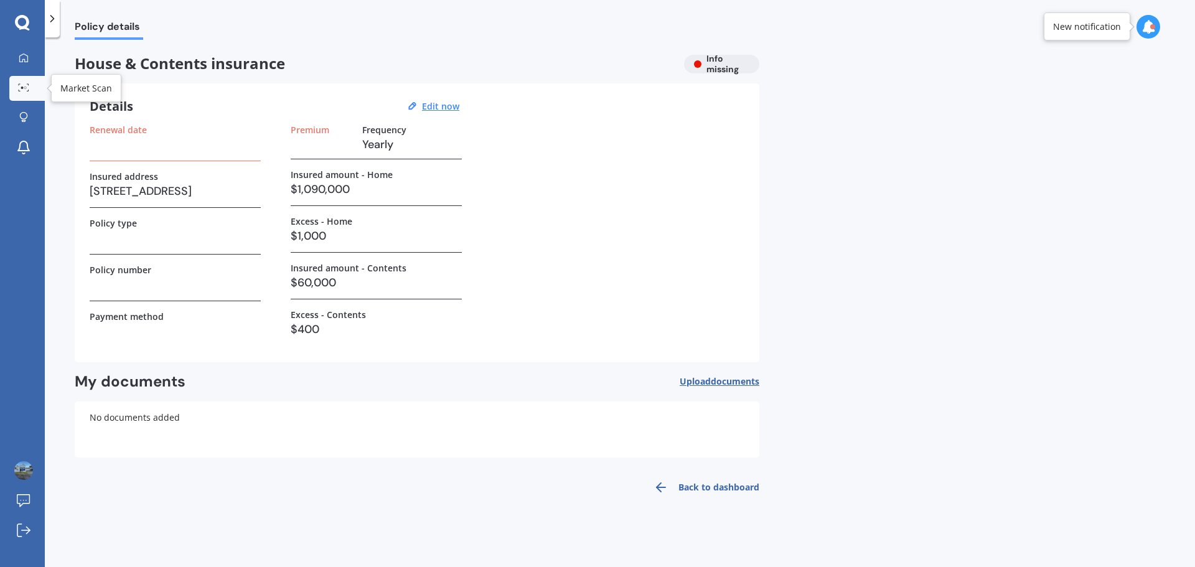
click at [24, 81] on link "Market Scan" at bounding box center [26, 88] width 35 height 25
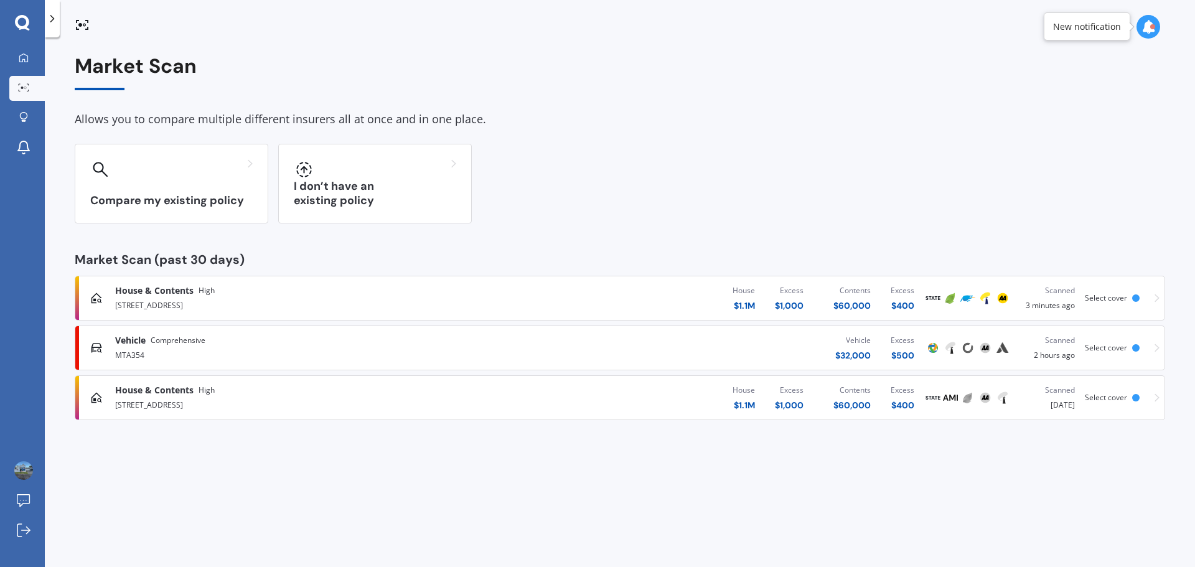
click at [138, 288] on span "House & Contents" at bounding box center [154, 290] width 78 height 12
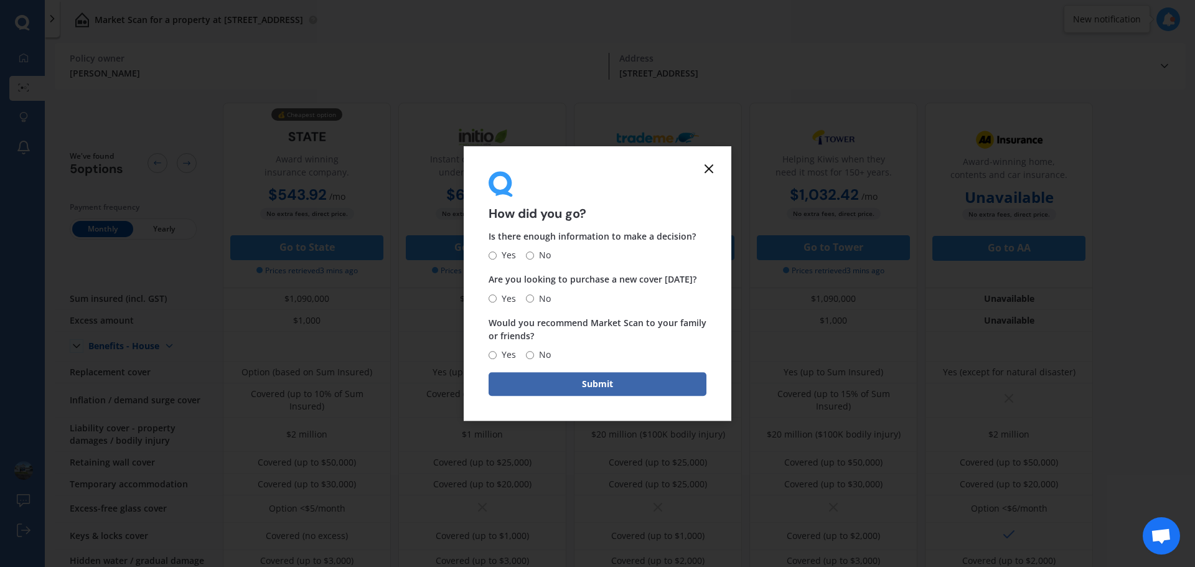
click at [711, 167] on icon at bounding box center [708, 168] width 15 height 15
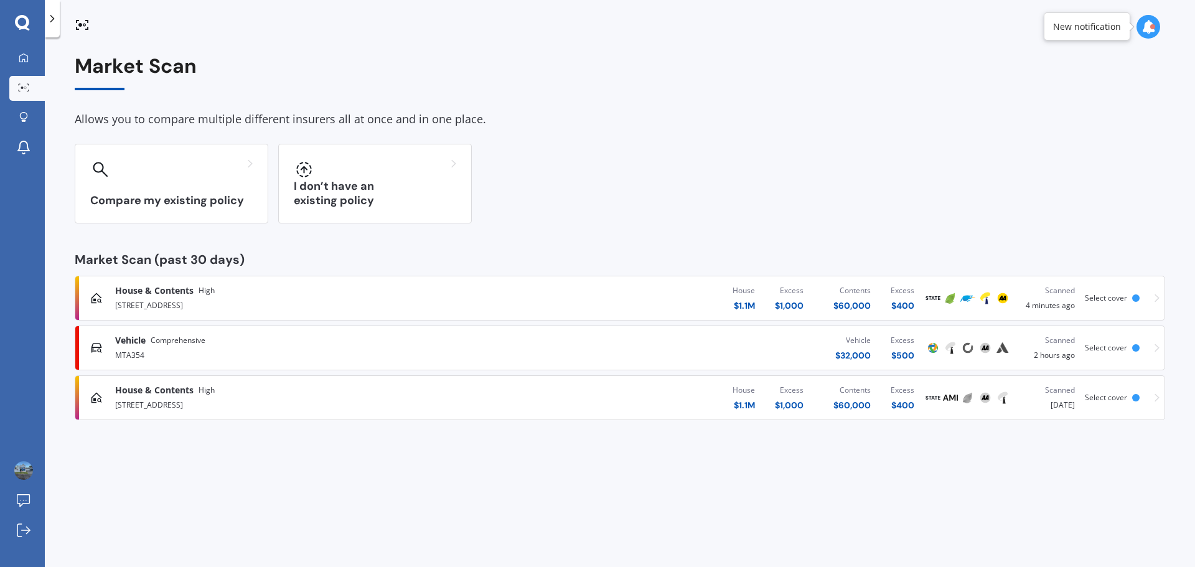
click at [172, 386] on span "House & Contents" at bounding box center [154, 390] width 78 height 12
